Goal: Task Accomplishment & Management: Complete application form

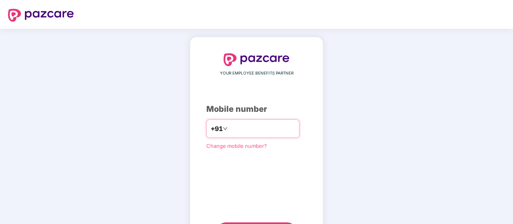
type input "**********"
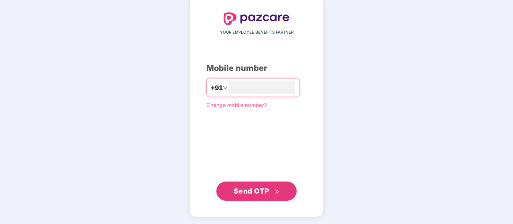
scroll to position [41, 0]
click at [270, 186] on span "Send OTP" at bounding box center [257, 191] width 46 height 11
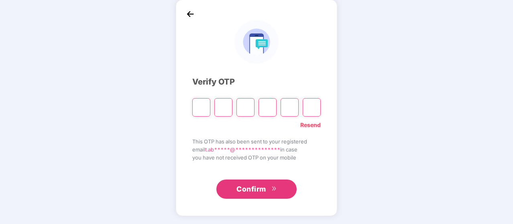
scroll to position [37, 0]
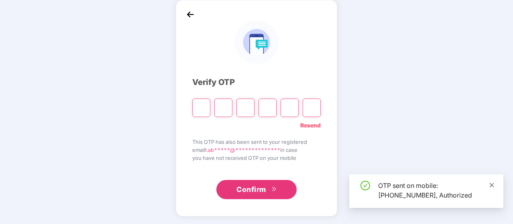
click at [493, 185] on icon "close" at bounding box center [492, 186] width 6 height 6
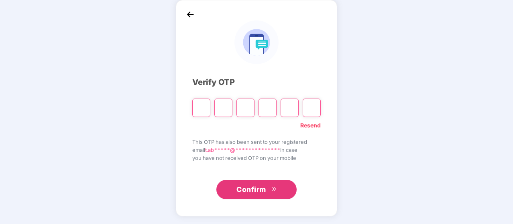
click at [200, 110] on input "Please enter verification code. Digit 1" at bounding box center [201, 108] width 18 height 18
type input "*"
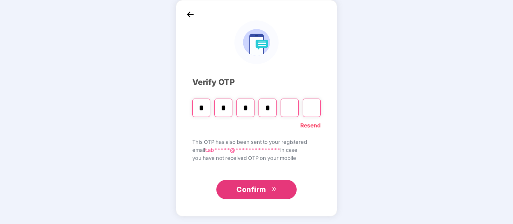
type input "*"
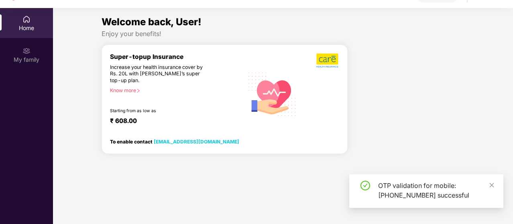
click at [495, 186] on div "OTP validation for mobile: +919010663387 successful" at bounding box center [426, 192] width 154 height 34
click at [492, 185] on icon "close" at bounding box center [492, 185] width 4 height 4
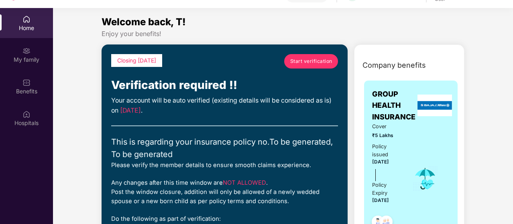
click at [312, 55] on link "Start verification" at bounding box center [311, 61] width 54 height 14
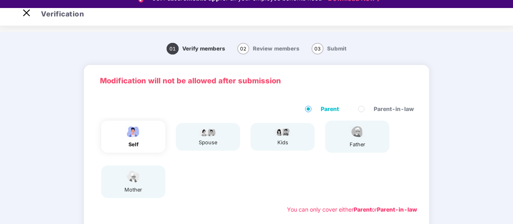
click at [154, 134] on div "self" at bounding box center [133, 137] width 64 height 32
click at [367, 138] on div "father" at bounding box center [357, 137] width 64 height 32
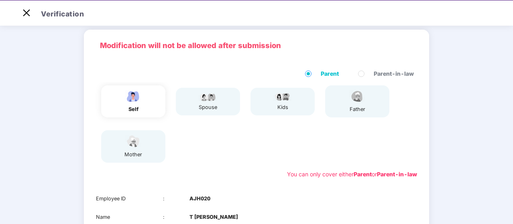
scroll to position [159, 0]
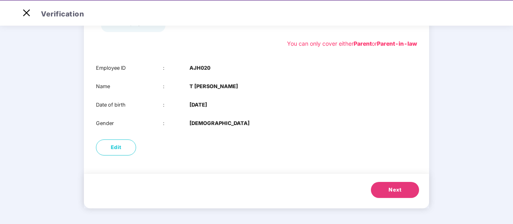
click at [400, 190] on span "Next" at bounding box center [395, 190] width 13 height 8
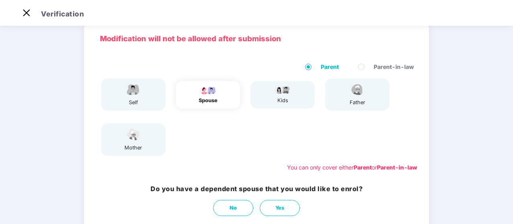
scroll to position [85, 0]
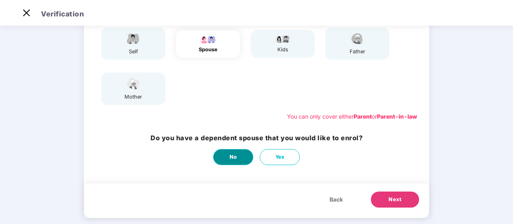
click at [241, 158] on button "No" at bounding box center [233, 157] width 40 height 16
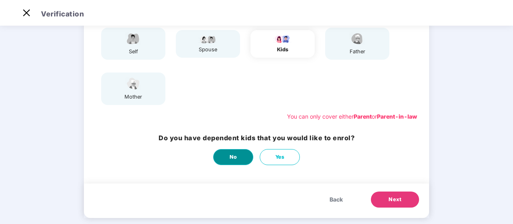
scroll to position [0, 0]
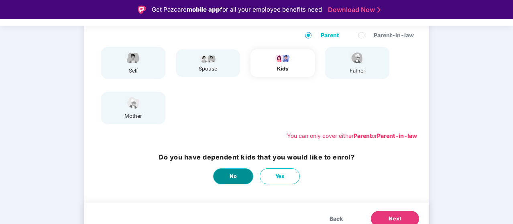
click at [228, 183] on button "No" at bounding box center [233, 177] width 40 height 16
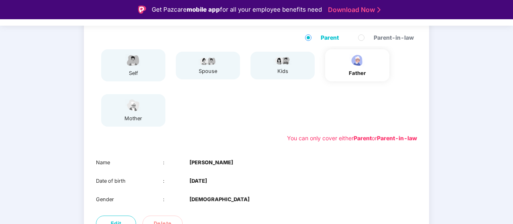
scroll to position [140, 0]
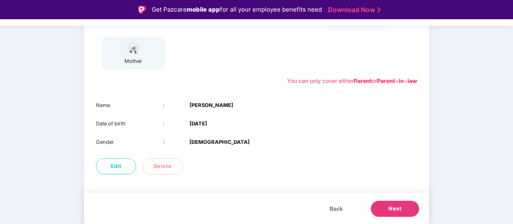
click at [385, 216] on button "Next" at bounding box center [395, 209] width 48 height 16
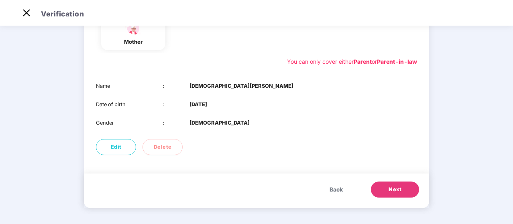
scroll to position [140, 0]
click at [401, 196] on button "Next" at bounding box center [395, 190] width 48 height 16
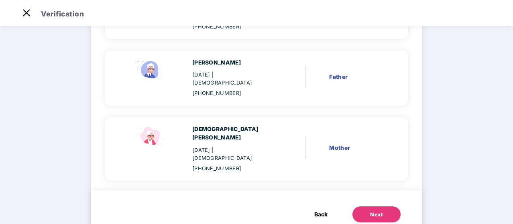
scroll to position [122, 0]
click at [378, 207] on button "Next" at bounding box center [376, 215] width 48 height 16
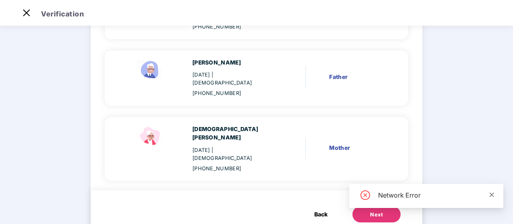
click at [494, 197] on icon "close" at bounding box center [492, 195] width 6 height 6
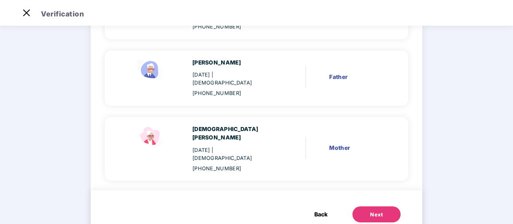
click at [370, 211] on div "Next" at bounding box center [376, 215] width 13 height 8
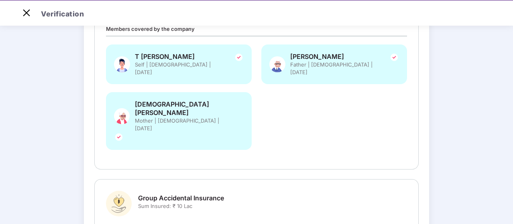
scroll to position [224, 0]
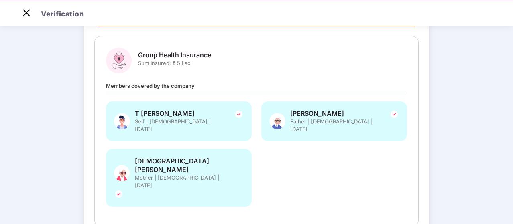
scroll to position [84, 0]
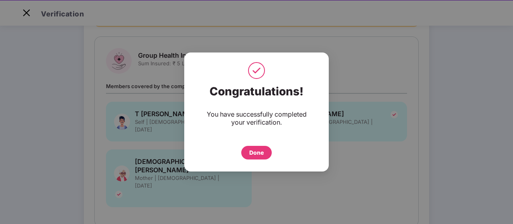
click at [264, 154] on div "Done" at bounding box center [256, 153] width 31 height 14
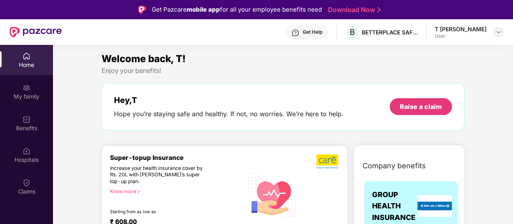
click at [501, 32] on img at bounding box center [498, 32] width 6 height 6
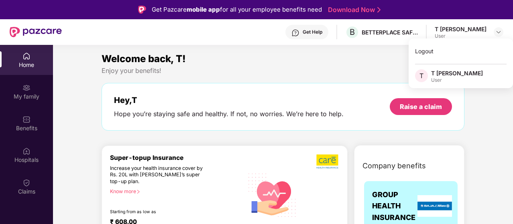
click at [378, 60] on div "Welcome back, T!" at bounding box center [283, 58] width 363 height 15
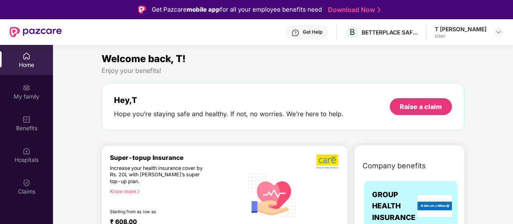
click at [323, 81] on div "Welcome back, T! Enjoy your benefits! Hey, T Hope you’re staying safe and healt…" at bounding box center [282, 95] width 369 height 88
click at [28, 81] on div "My family" at bounding box center [26, 92] width 53 height 30
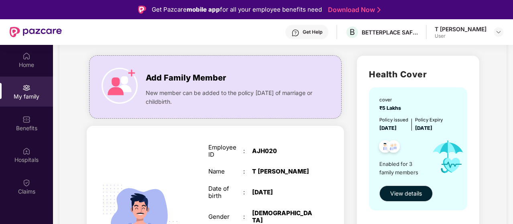
scroll to position [75, 0]
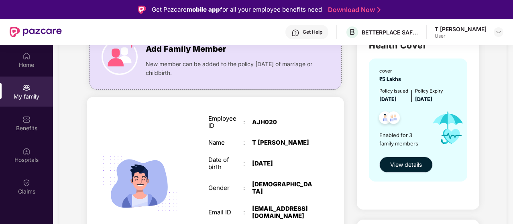
click at [418, 161] on span "View details" at bounding box center [406, 165] width 32 height 9
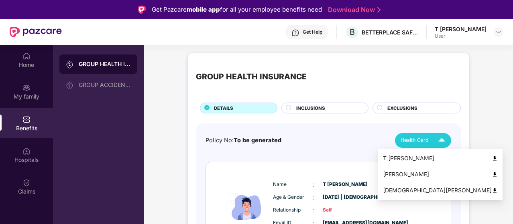
drag, startPoint x: 433, startPoint y: 142, endPoint x: 458, endPoint y: 156, distance: 28.8
click at [458, 156] on body "Get Pazcare mobile app for all your employee benefits need Download Now Get Hel…" at bounding box center [256, 112] width 513 height 224
click at [492, 156] on img at bounding box center [495, 159] width 6 height 6
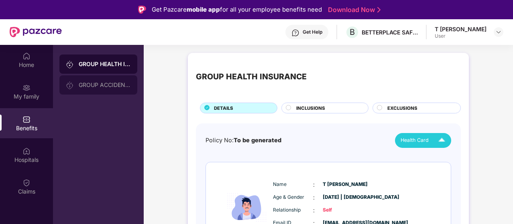
click at [117, 84] on div "GROUP ACCIDENTAL INSURANCE" at bounding box center [105, 85] width 52 height 6
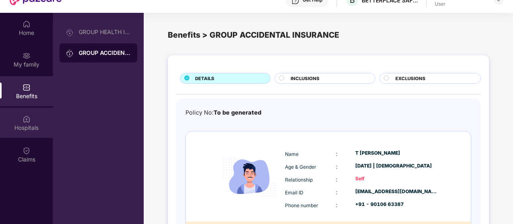
click at [32, 120] on div "Hospitals" at bounding box center [26, 123] width 53 height 30
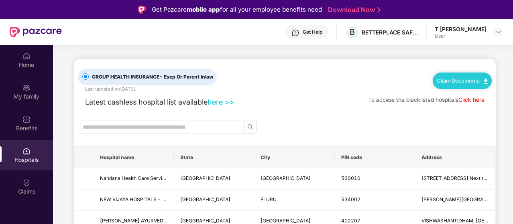
click at [452, 84] on link "Claim Documents" at bounding box center [462, 80] width 51 height 6
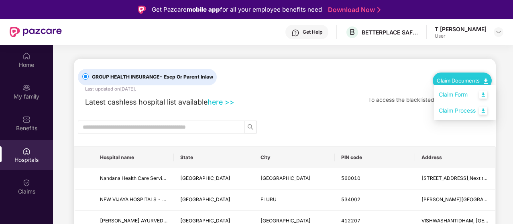
click at [483, 97] on link "Claim Form" at bounding box center [465, 94] width 52 height 17
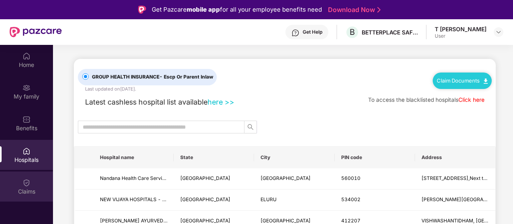
click at [12, 188] on div "Claims" at bounding box center [26, 192] width 53 height 8
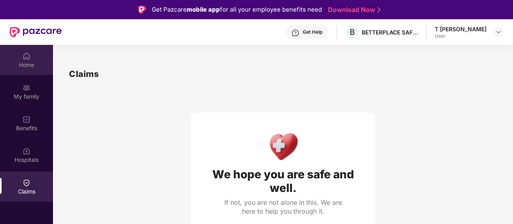
click at [27, 59] on img at bounding box center [26, 56] width 8 height 8
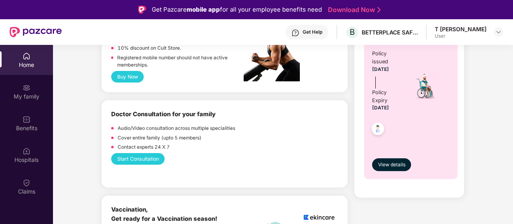
scroll to position [392, 0]
